Goal: Transaction & Acquisition: Obtain resource

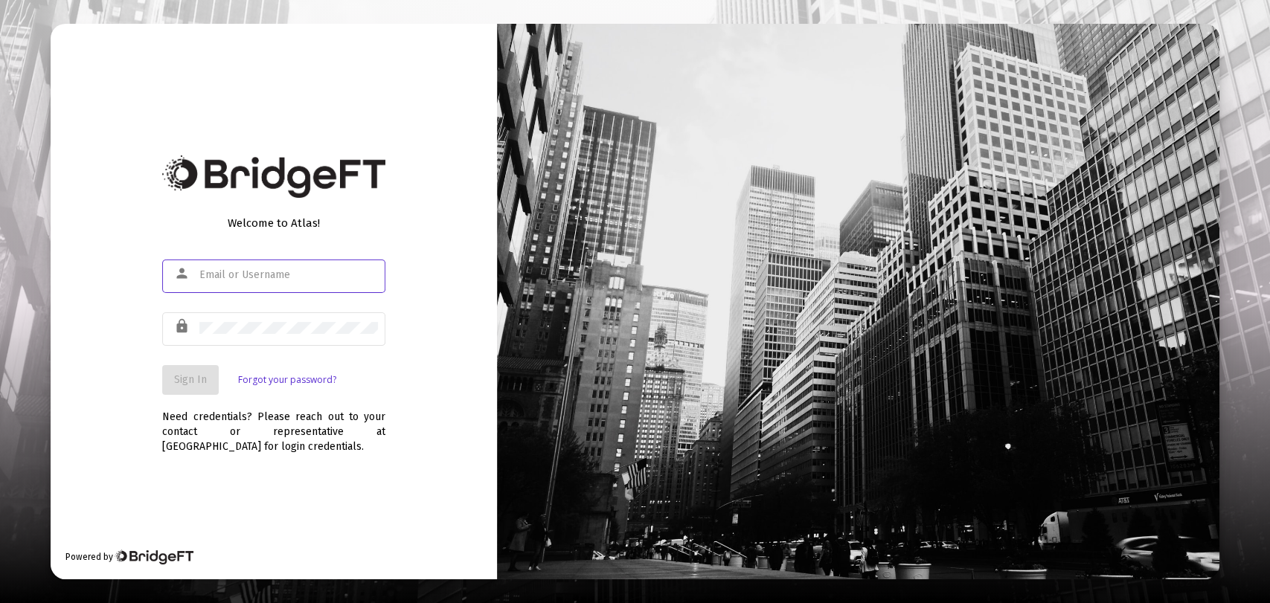
type input "[PERSON_NAME][EMAIL_ADDRESS][DOMAIN_NAME]"
click at [189, 383] on span "Sign In" at bounding box center [190, 379] width 33 height 13
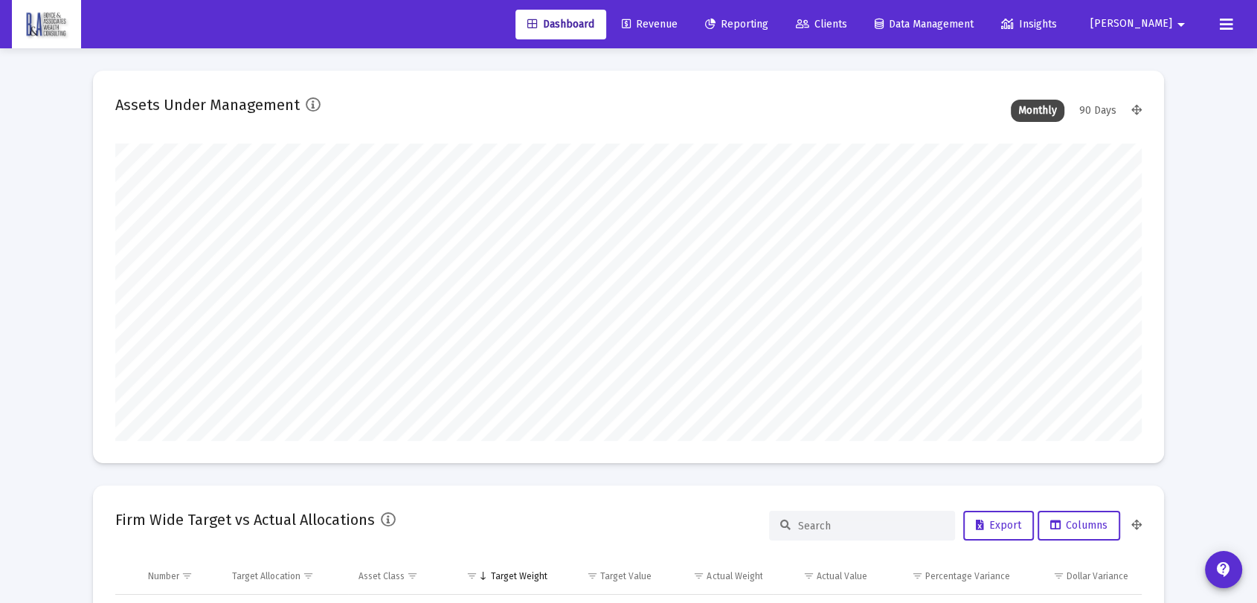
scroll to position [298, 553]
type input "[DATE]"
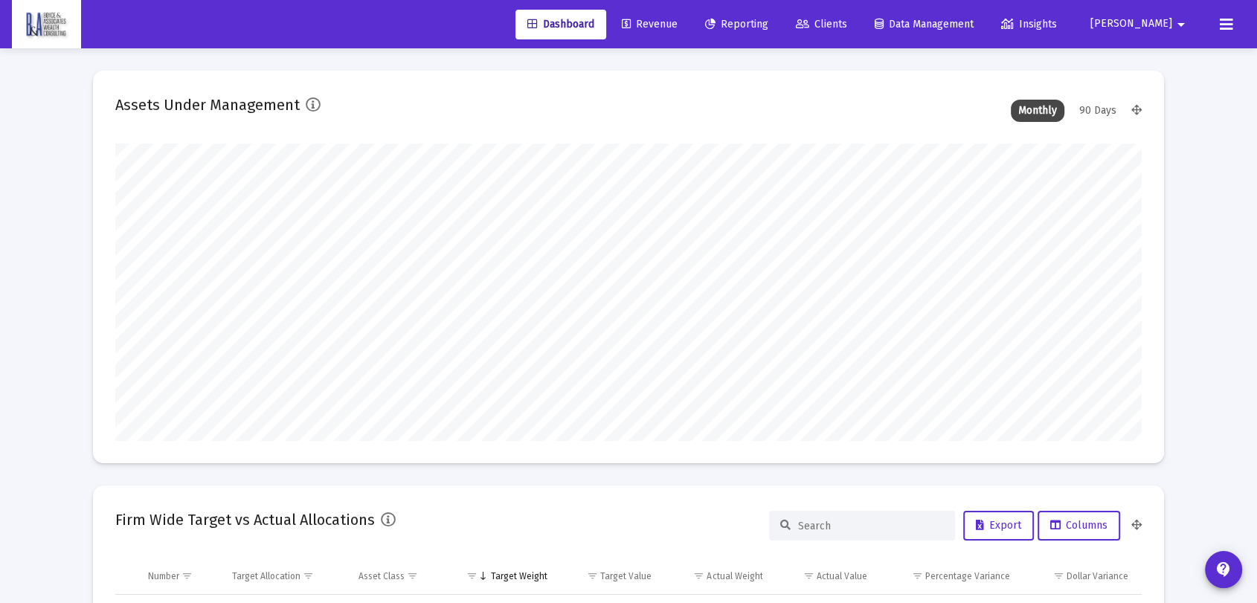
click at [768, 20] on span "Reporting" at bounding box center [736, 24] width 63 height 13
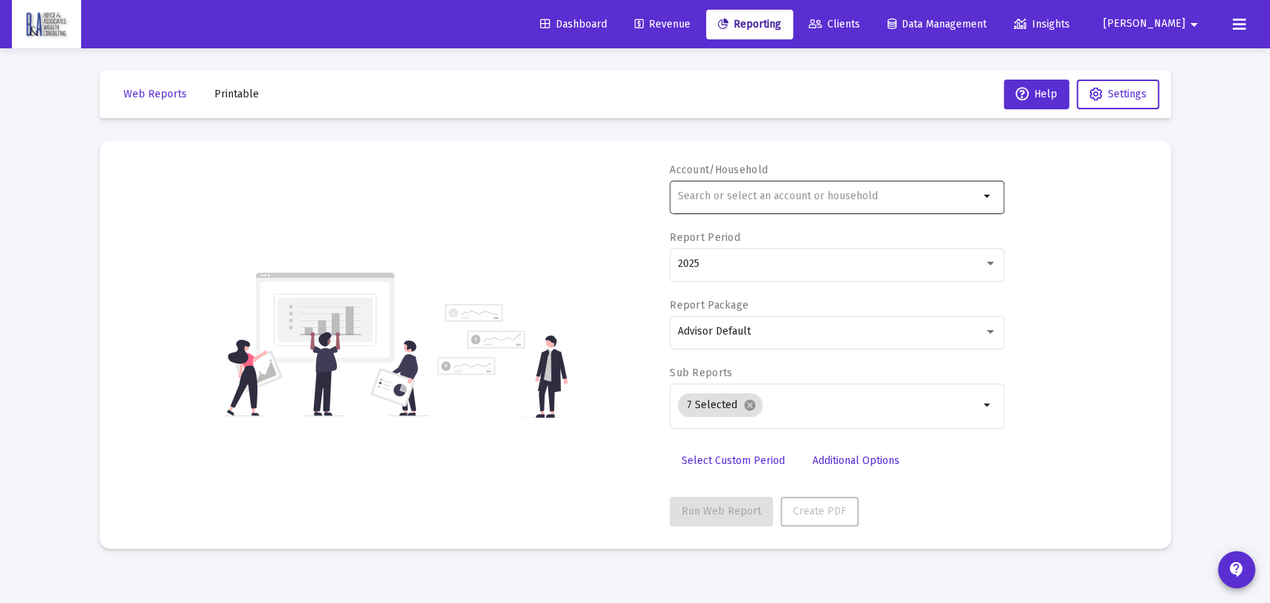
click at [748, 188] on div at bounding box center [828, 196] width 301 height 36
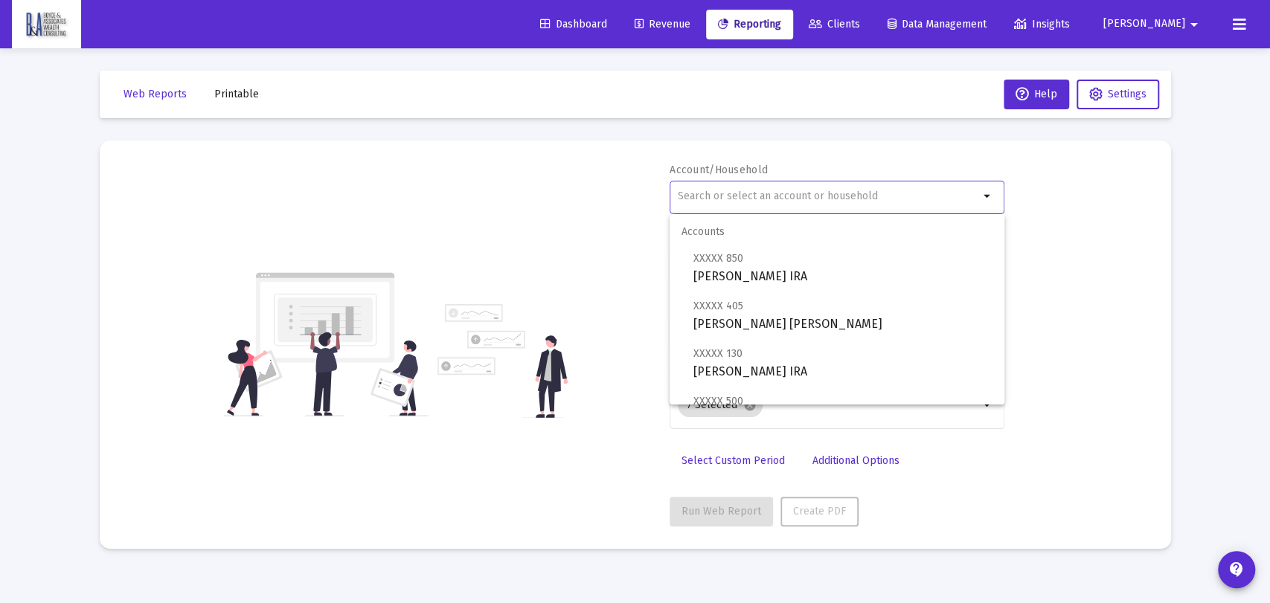
type input "a"
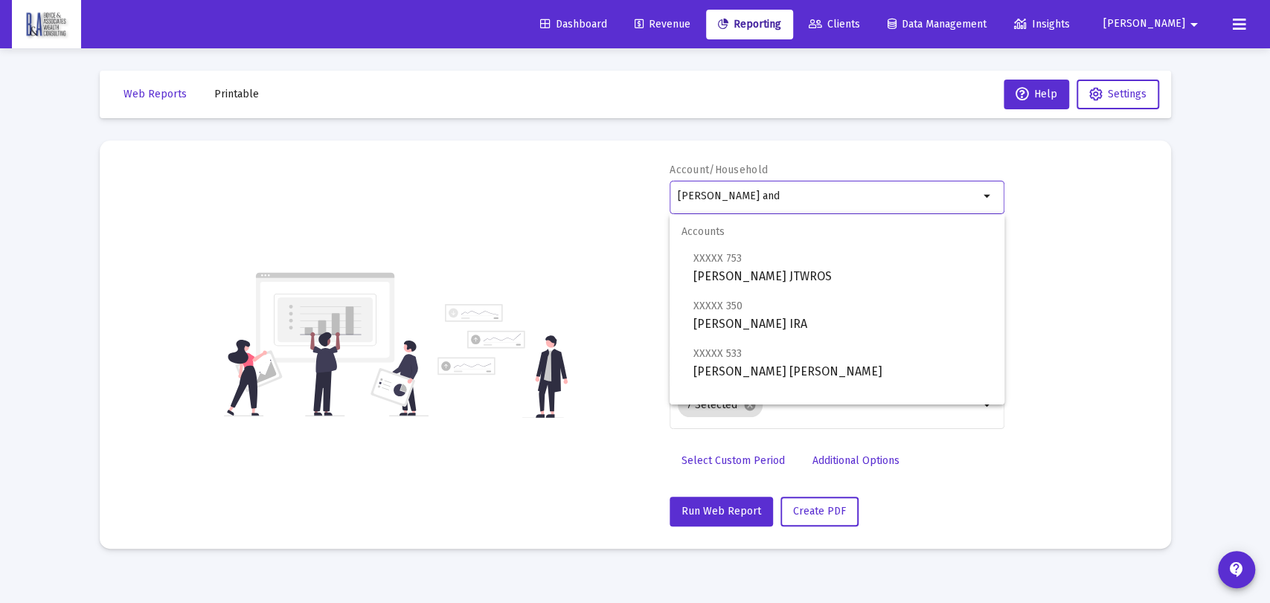
drag, startPoint x: 759, startPoint y: 190, endPoint x: 603, endPoint y: 170, distance: 156.7
click at [603, 170] on div "Account/Household [PERSON_NAME] and arrow_drop_down Report Period 2025 Report P…" at bounding box center [635, 345] width 1027 height 364
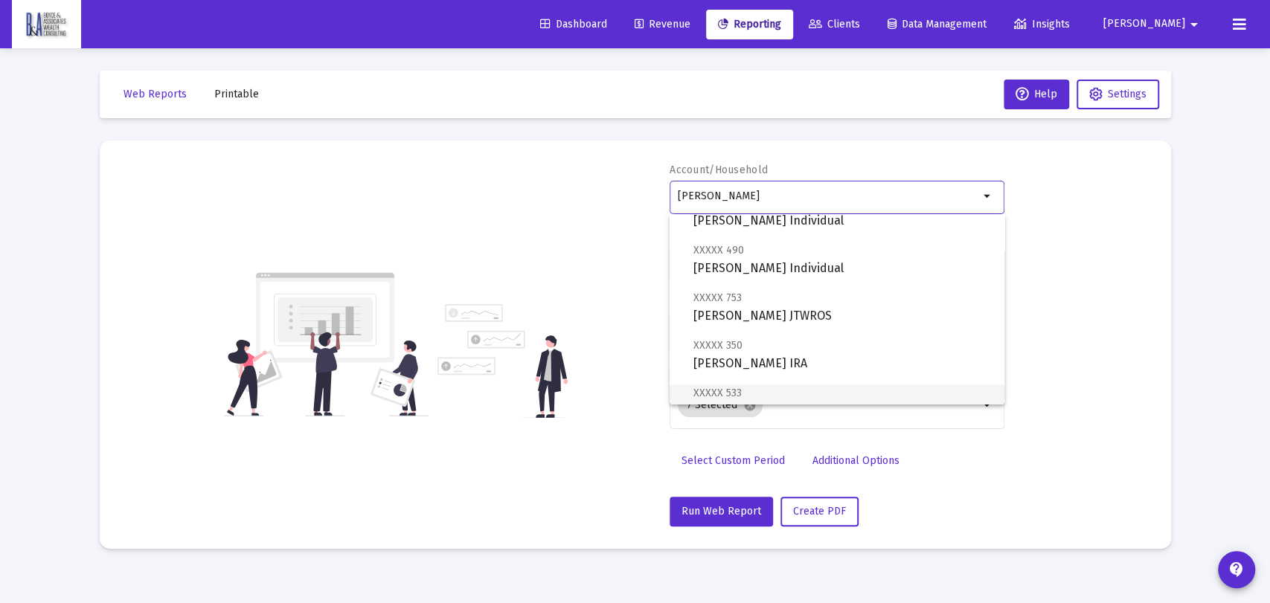
scroll to position [476, 0]
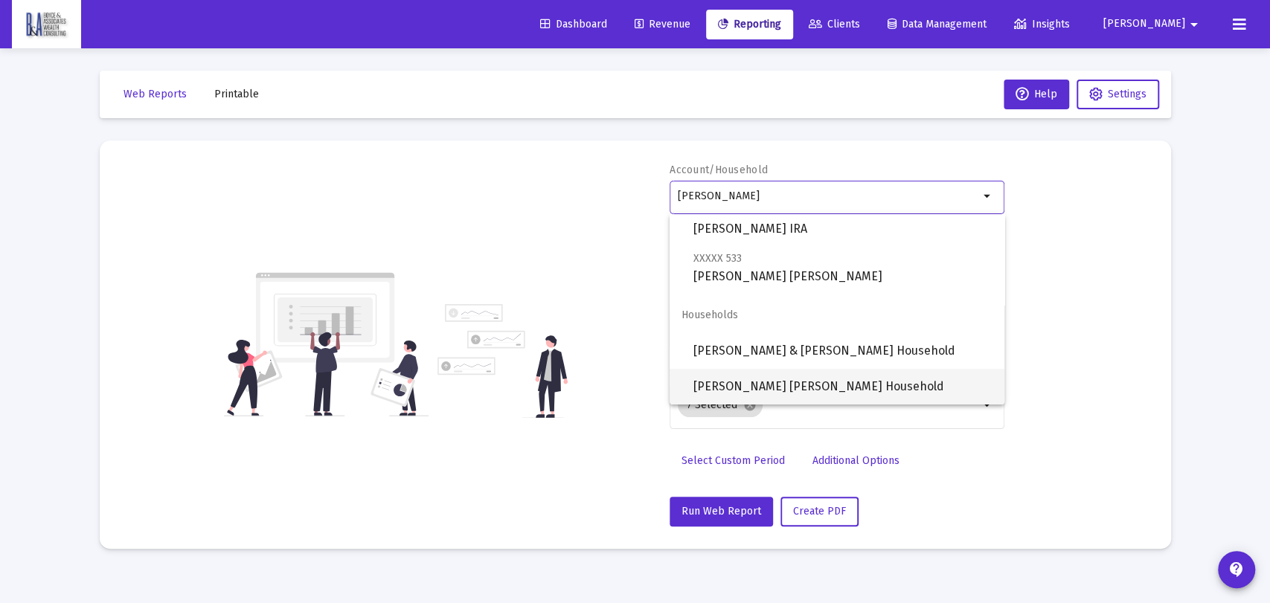
click at [899, 383] on span "[PERSON_NAME] [PERSON_NAME] Household" at bounding box center [842, 387] width 299 height 36
type input "[PERSON_NAME] [PERSON_NAME] Household"
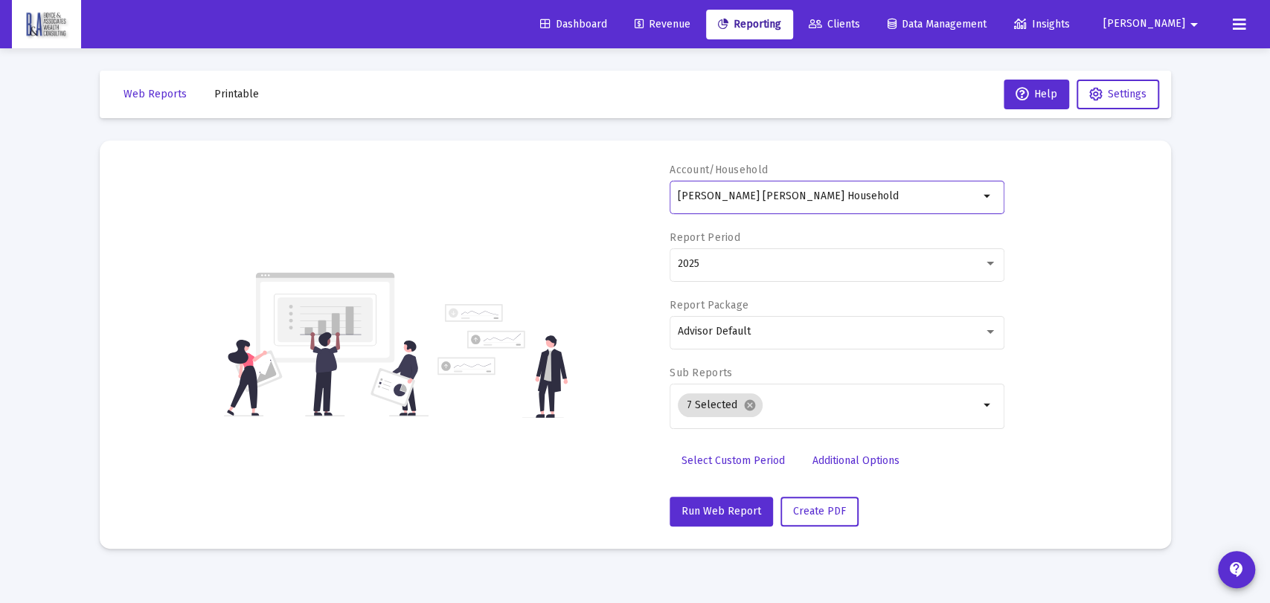
click at [1121, 385] on div "Account/Household [PERSON_NAME] [PERSON_NAME] Household arrow_drop_down Report …" at bounding box center [635, 345] width 1027 height 364
click at [979, 254] on div "2025" at bounding box center [837, 263] width 319 height 36
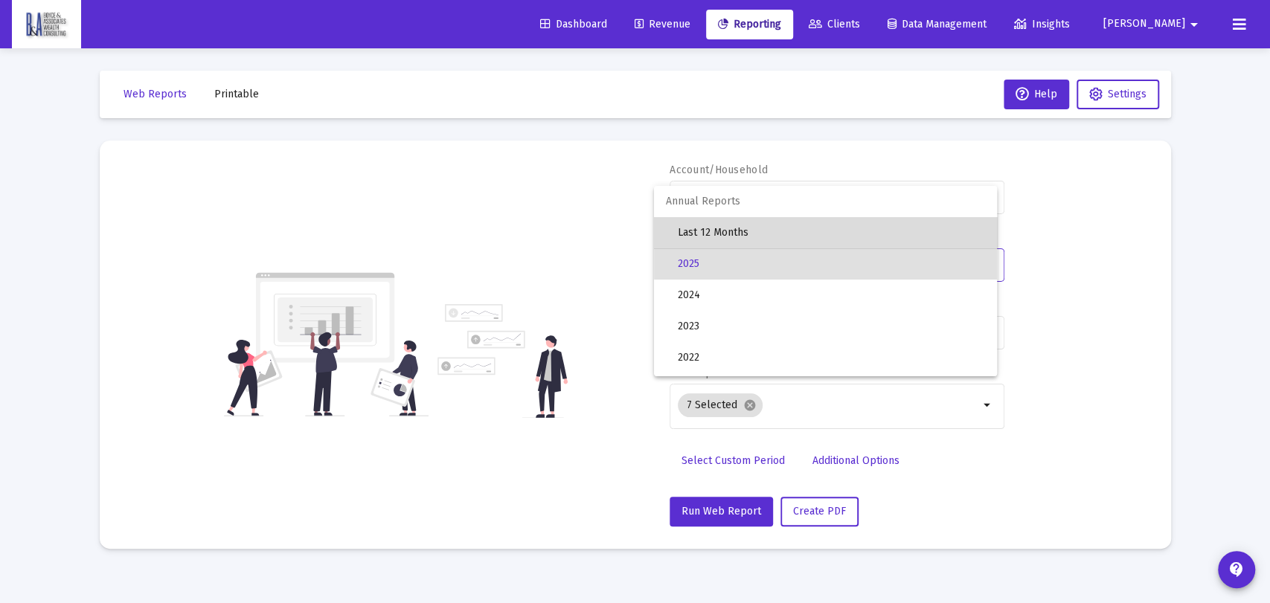
click at [876, 227] on span "Last 12 Months" at bounding box center [831, 232] width 307 height 31
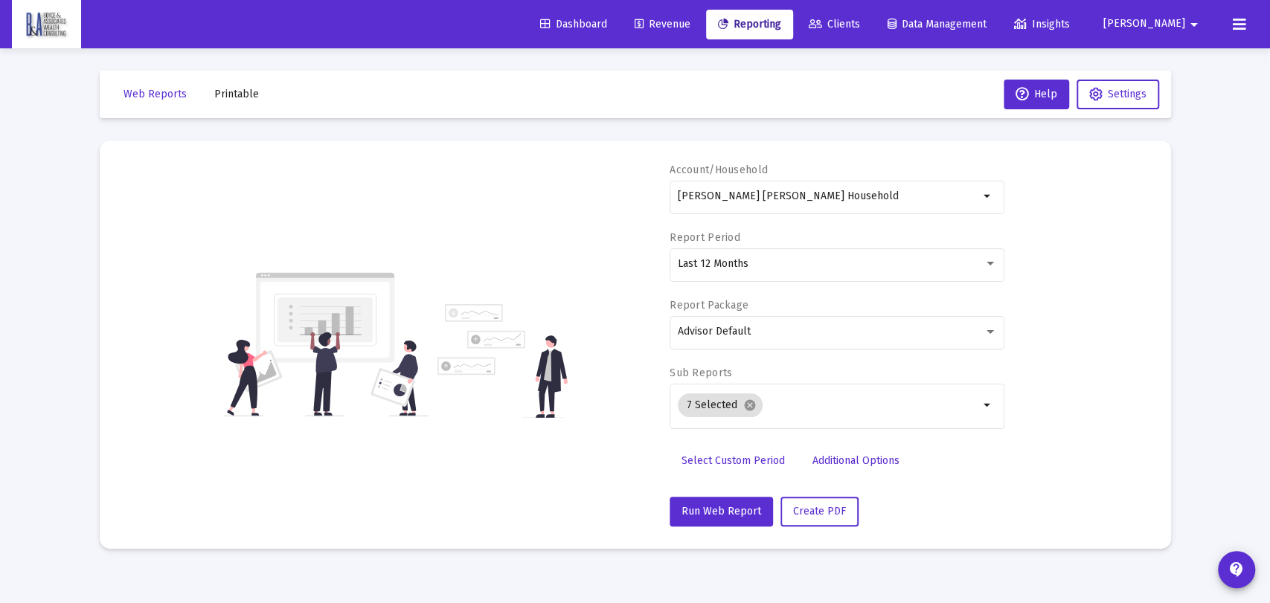
click at [1123, 328] on div "Account/Household [PERSON_NAME] [PERSON_NAME] Household arrow_drop_down Report …" at bounding box center [635, 345] width 1027 height 364
click at [790, 411] on div "7 Selected cancel" at bounding box center [828, 406] width 307 height 30
click at [922, 415] on div "7 Selected cancel" at bounding box center [828, 406] width 307 height 30
click at [986, 402] on mat-icon "arrow_drop_down" at bounding box center [988, 406] width 18 height 18
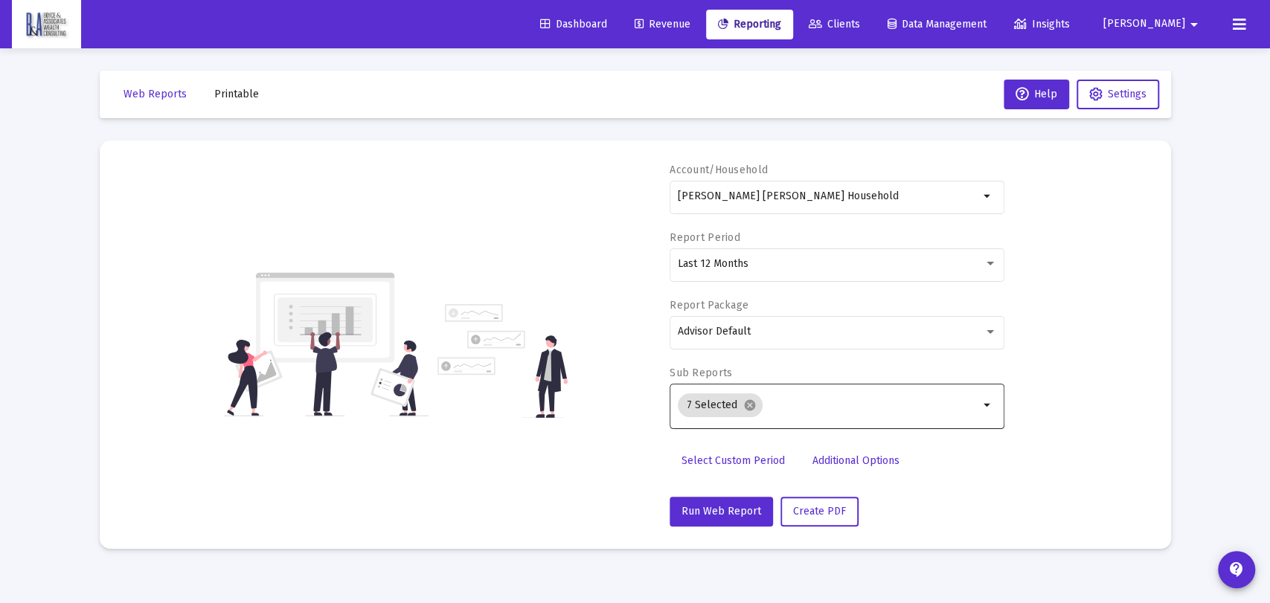
click at [902, 422] on div "7 Selected cancel" at bounding box center [828, 405] width 301 height 48
click at [893, 412] on div "7 Selected cancel" at bounding box center [828, 406] width 307 height 30
click at [986, 405] on mat-icon "arrow_drop_down" at bounding box center [988, 406] width 18 height 18
drag, startPoint x: 809, startPoint y: 408, endPoint x: 789, endPoint y: 399, distance: 21.0
click at [790, 400] on input "Selection" at bounding box center [873, 405] width 211 height 12
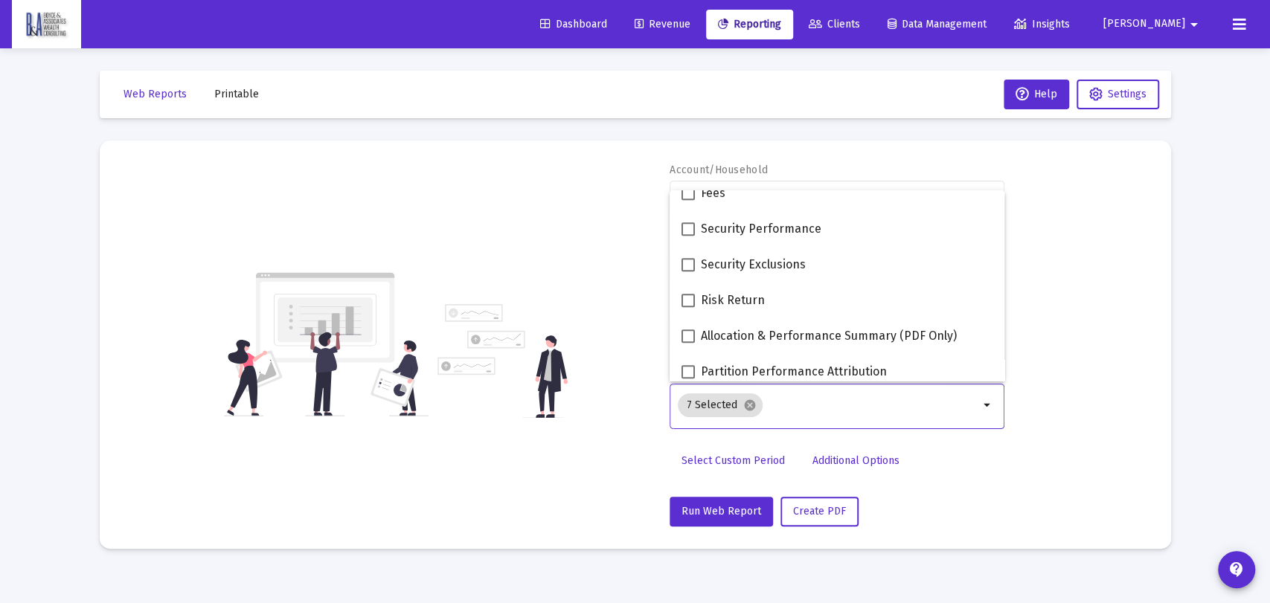
scroll to position [595, 0]
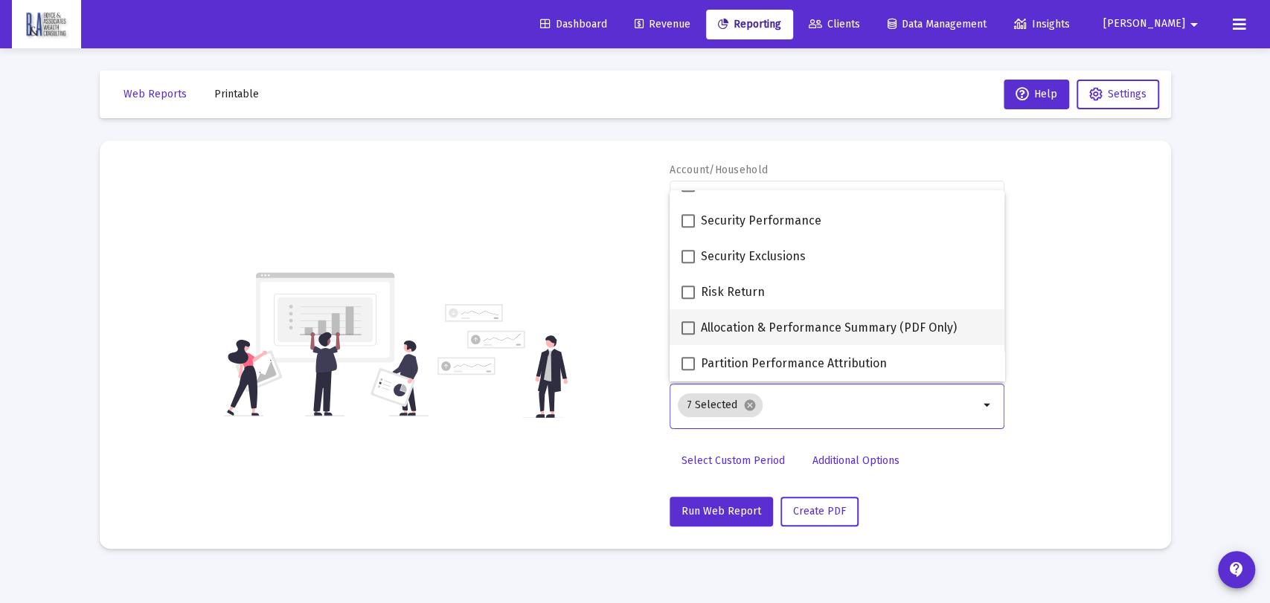
click at [818, 329] on span "Allocation & Performance Summary (PDF Only)" at bounding box center [829, 328] width 256 height 18
click at [688, 335] on input "Allocation & Performance Summary (PDF Only)" at bounding box center [687, 335] width 1 height 1
checkbox input "true"
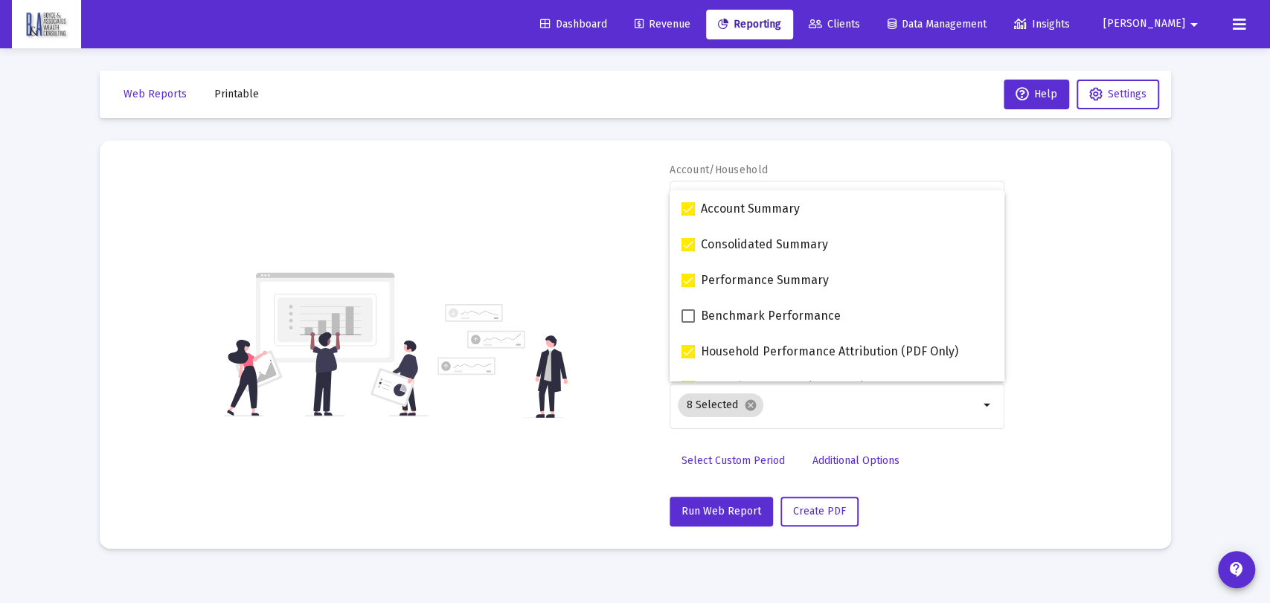
click at [1125, 359] on div "Account/Household [PERSON_NAME] [PERSON_NAME] Household arrow_drop_down Report …" at bounding box center [635, 345] width 1027 height 364
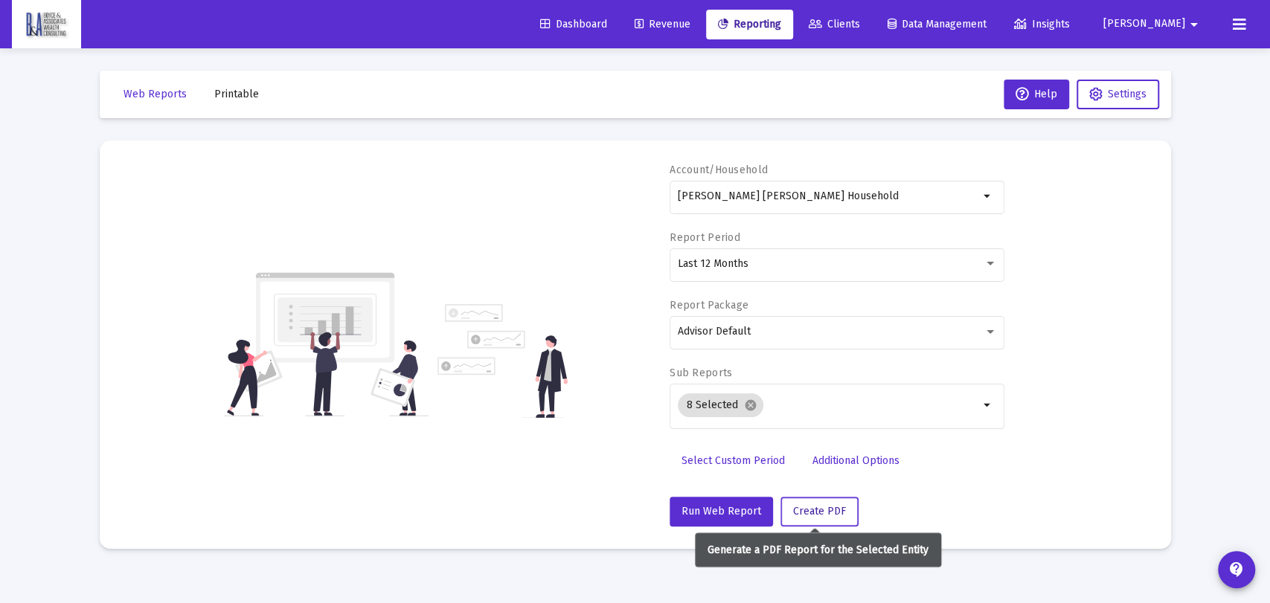
click at [817, 507] on span "Create PDF" at bounding box center [819, 511] width 53 height 13
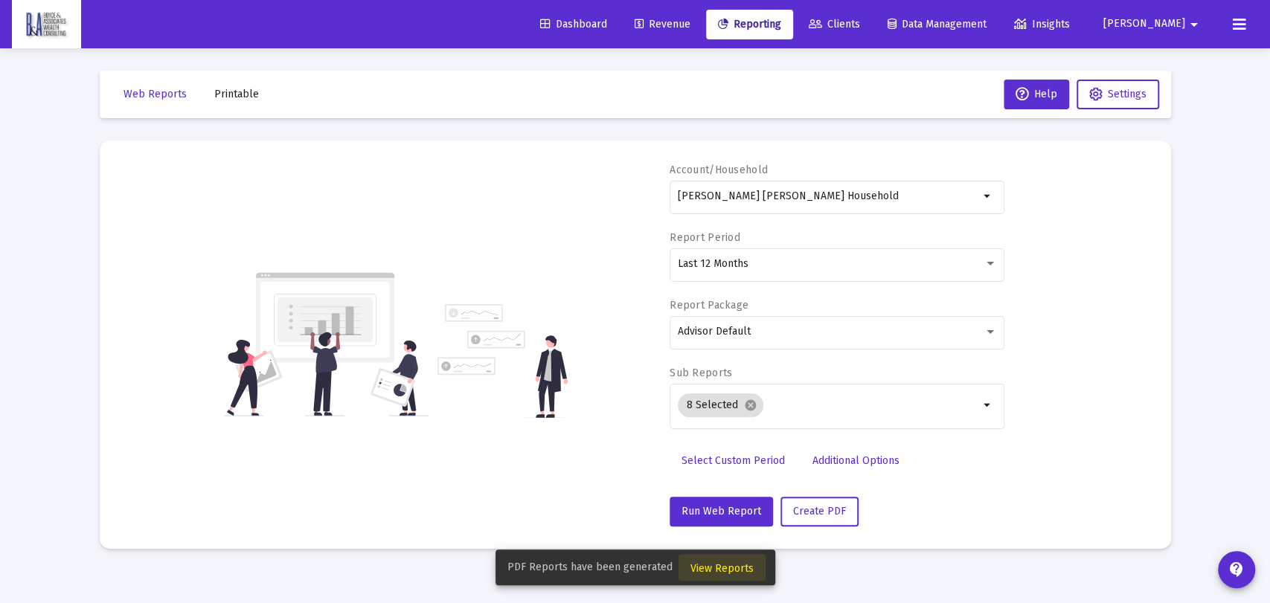
click at [729, 564] on span "View Reports" at bounding box center [721, 568] width 63 height 13
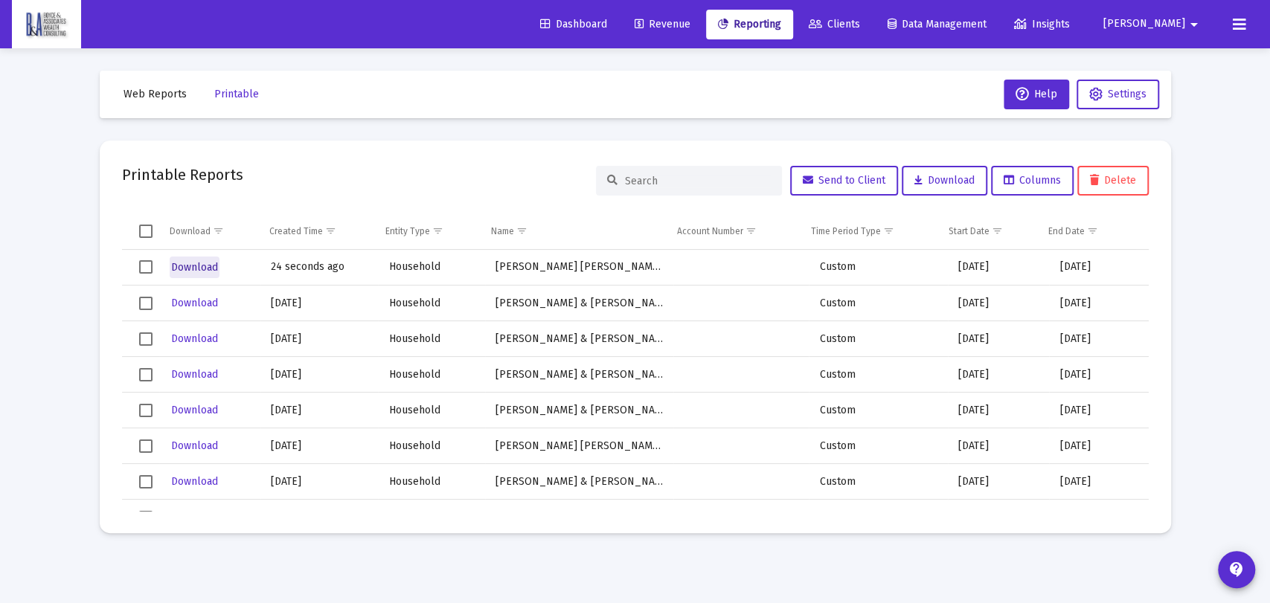
click at [205, 269] on span "Download" at bounding box center [194, 267] width 47 height 13
